Goal: Task Accomplishment & Management: Use online tool/utility

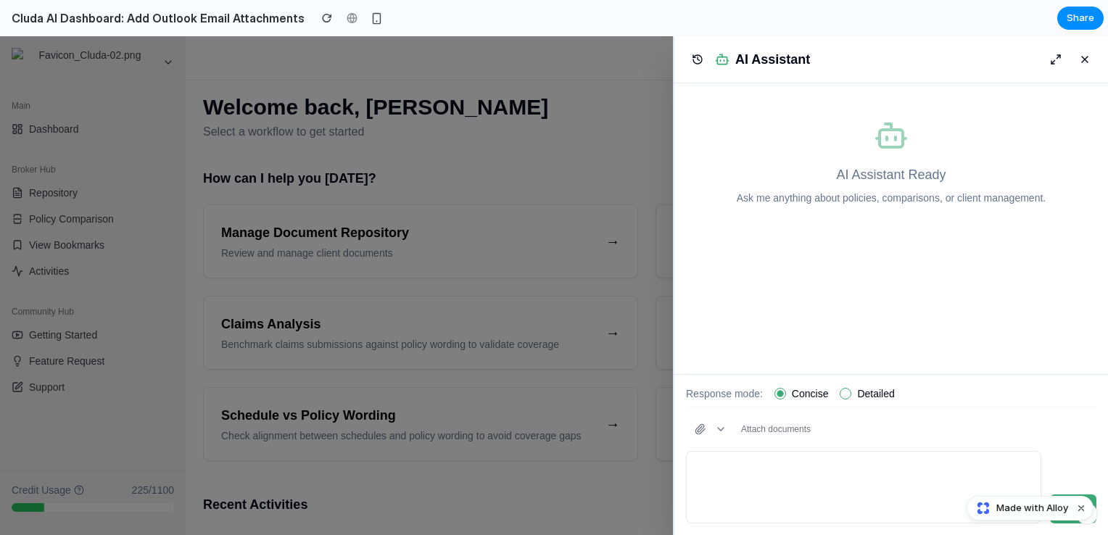
click at [751, 429] on span "Attach documents" at bounding box center [776, 430] width 70 height 12
click at [716, 432] on button "button" at bounding box center [710, 429] width 49 height 26
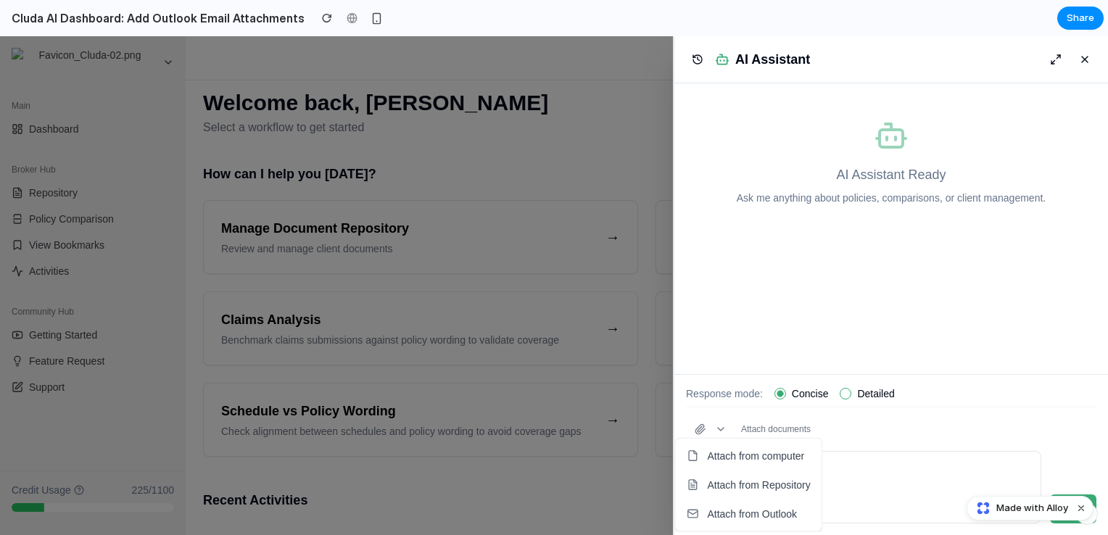
scroll to position [6, 0]
click at [1079, 509] on button "Dismiss watermark" at bounding box center [1081, 508] width 17 height 17
click at [787, 489] on span "Attach from Repository" at bounding box center [758, 485] width 103 height 15
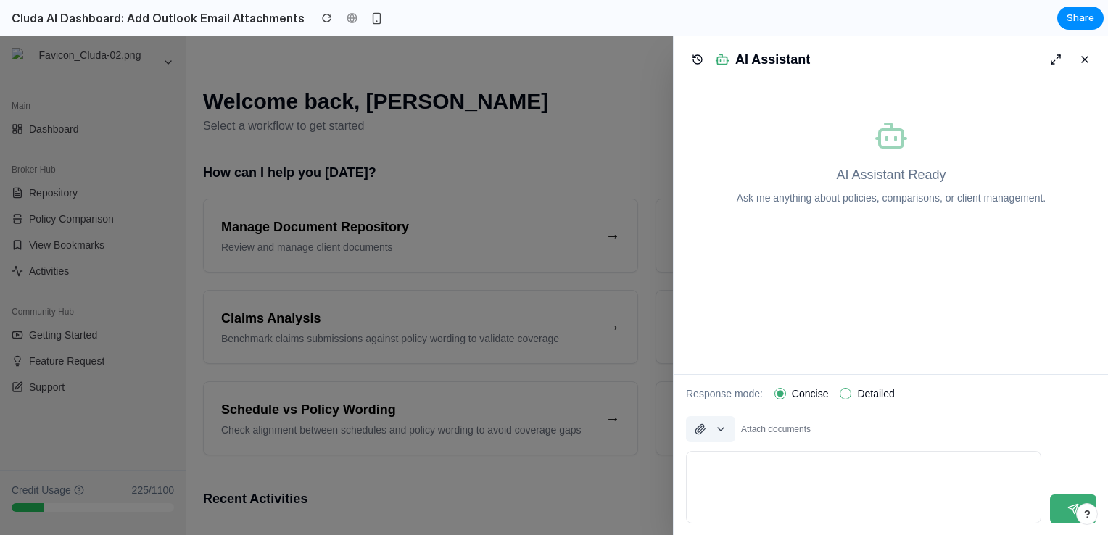
click at [711, 434] on button "button" at bounding box center [710, 429] width 49 height 26
click at [736, 514] on span "Attach from Outlook" at bounding box center [752, 514] width 90 height 15
